Goal: Task Accomplishment & Management: Manage account settings

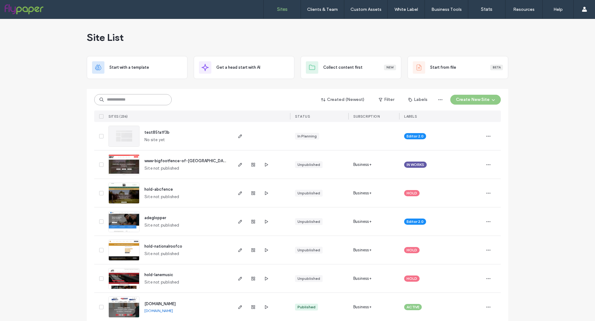
click at [156, 99] on input at bounding box center [132, 99] width 77 height 11
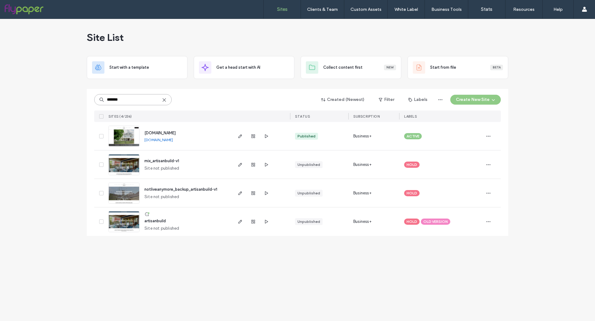
type input "*******"
click at [126, 138] on img at bounding box center [124, 147] width 30 height 42
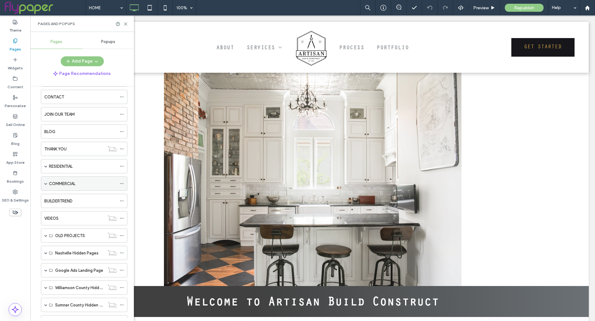
scroll to position [134, 0]
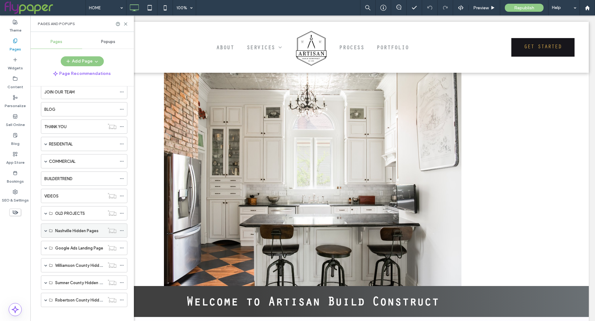
click at [46, 229] on span at bounding box center [45, 230] width 3 height 3
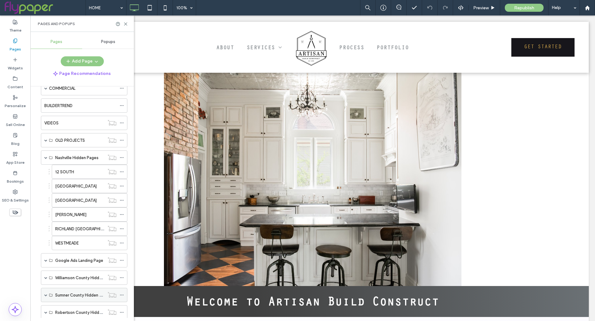
scroll to position [218, 0]
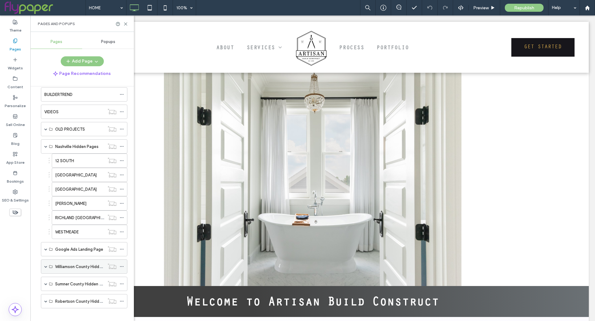
click at [44, 265] on span at bounding box center [45, 266] width 3 height 3
click at [48, 262] on div "Williamson County Hidden Pages" at bounding box center [84, 267] width 86 height 14
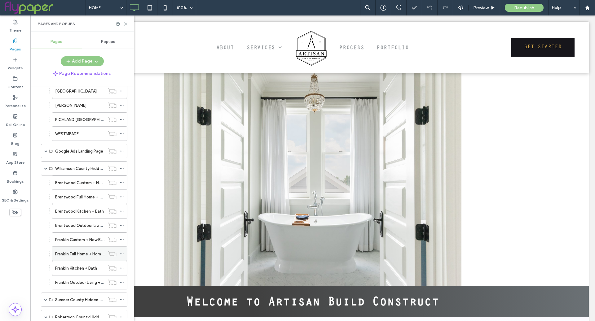
scroll to position [330, 0]
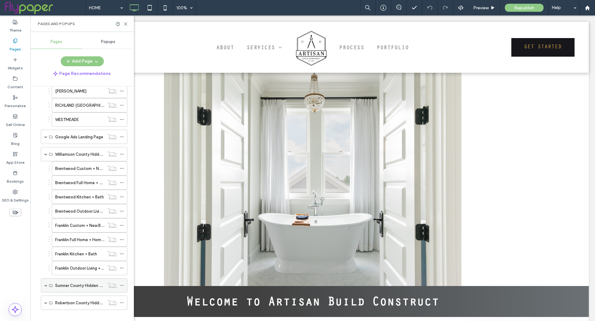
click at [48, 279] on div "Sumner County Hidden Pages" at bounding box center [84, 286] width 86 height 14
click at [47, 280] on div "Sumner County Hidden Pages" at bounding box center [84, 286] width 86 height 14
click at [47, 284] on span at bounding box center [45, 285] width 3 height 3
click at [45, 284] on span at bounding box center [45, 285] width 3 height 3
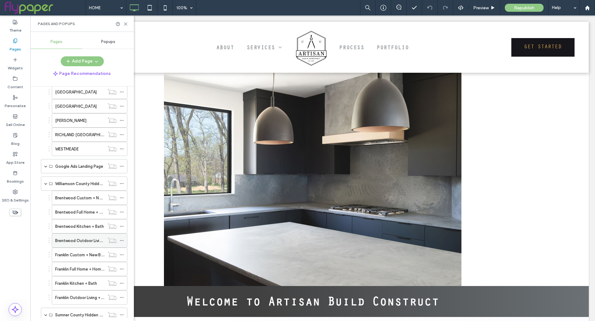
scroll to position [344, 0]
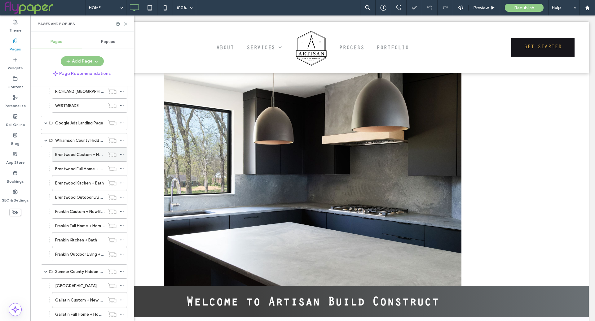
click at [122, 152] on icon at bounding box center [122, 154] width 4 height 4
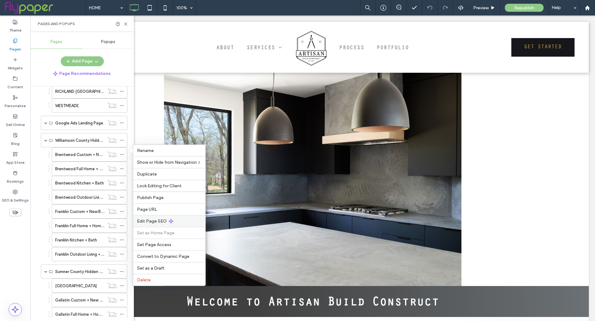
click at [180, 222] on div "Edit Page SEO" at bounding box center [169, 221] width 72 height 12
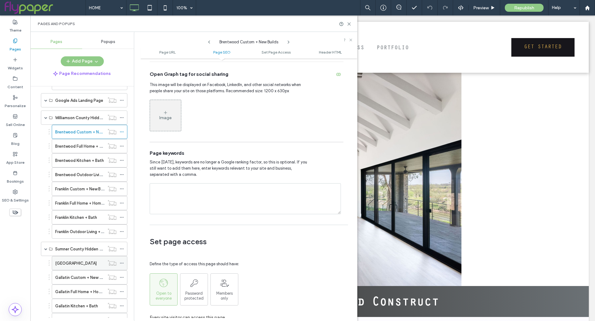
scroll to position [414, 0]
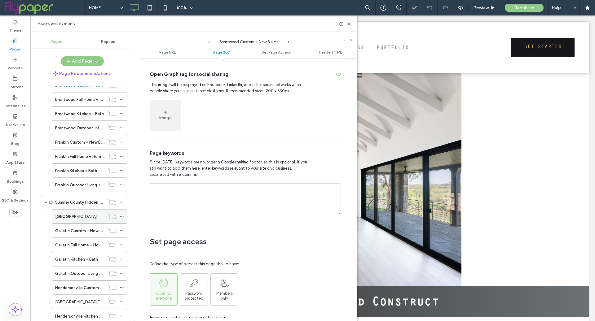
click at [122, 214] on icon at bounding box center [122, 216] width 4 height 4
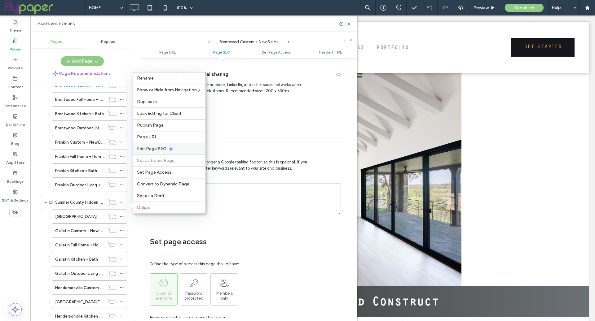
click at [163, 153] on div "Edit Page SEO" at bounding box center [169, 149] width 72 height 12
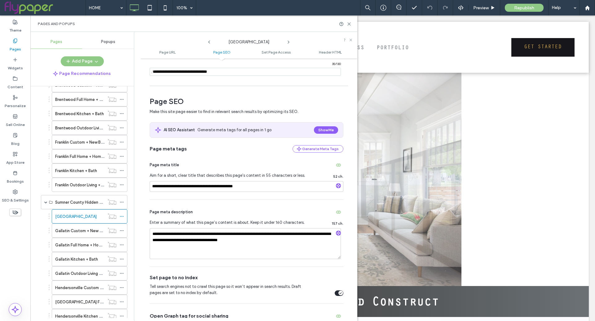
scroll to position [142, 0]
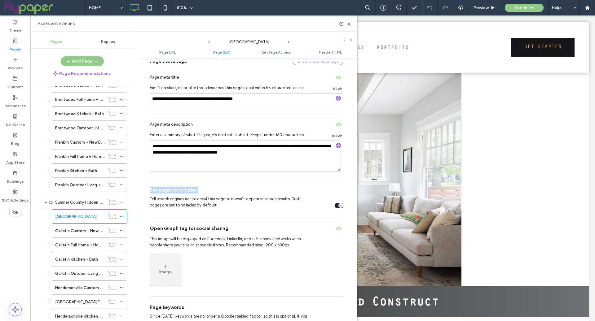
drag, startPoint x: 151, startPoint y: 190, endPoint x: 227, endPoint y: 194, distance: 75.7
click at [227, 194] on div "Set page to no index Tell search engines not to crawl this page so it won’t app…" at bounding box center [247, 197] width 194 height 37
